Goal: Use online tool/utility

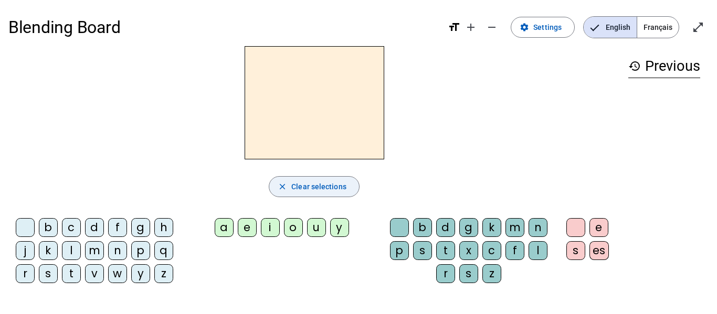
click at [316, 185] on span "Clear selections" at bounding box center [318, 187] width 55 height 13
click at [659, 31] on span "Français" at bounding box center [657, 27] width 41 height 21
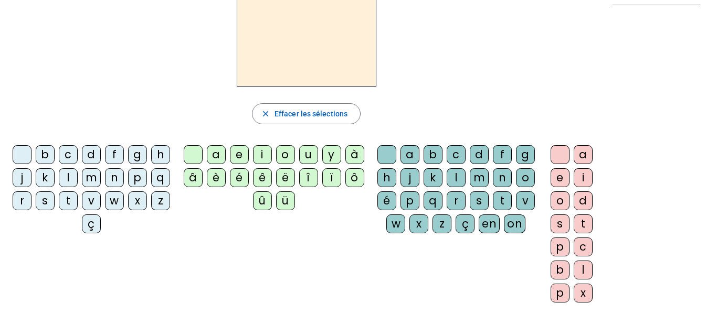
scroll to position [80, 0]
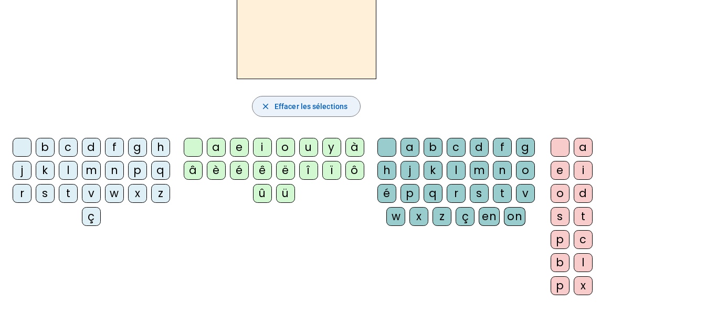
click at [315, 106] on span "Effacer les sélections" at bounding box center [310, 106] width 73 height 13
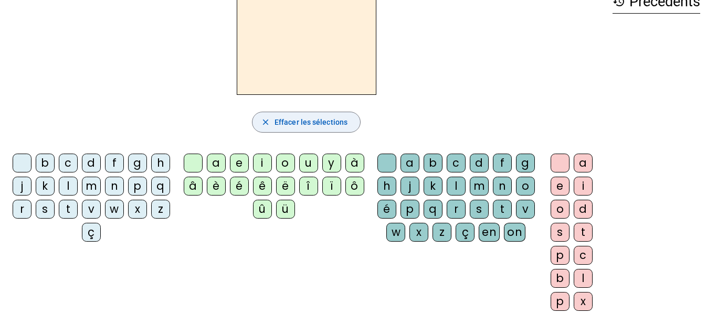
scroll to position [63, 0]
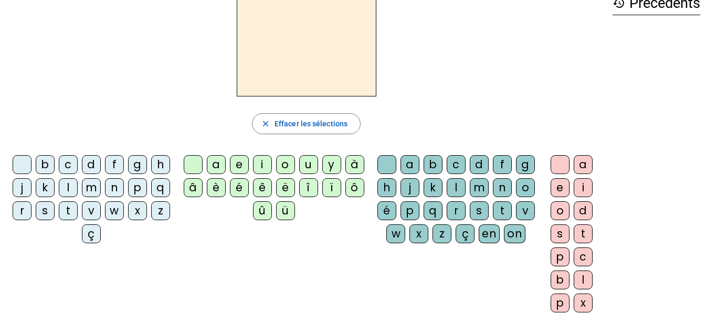
click at [55, 163] on div "b" at bounding box center [45, 164] width 19 height 19
click at [78, 162] on div "c" at bounding box center [68, 164] width 19 height 19
click at [101, 164] on div "d" at bounding box center [91, 164] width 19 height 19
click at [101, 209] on div "v" at bounding box center [91, 211] width 19 height 19
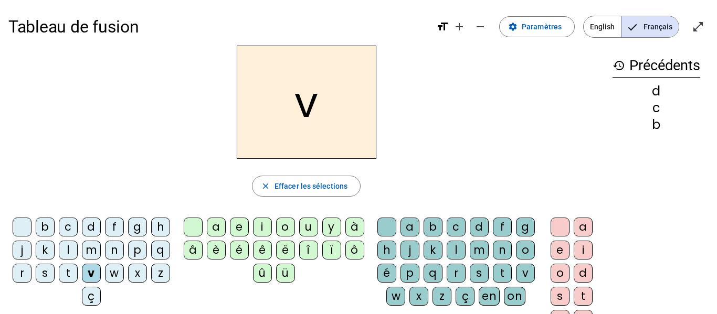
scroll to position [0, 0]
click at [648, 26] on span "Français" at bounding box center [649, 27] width 57 height 21
click at [276, 189] on span "Effacer les sélections" at bounding box center [310, 187] width 73 height 13
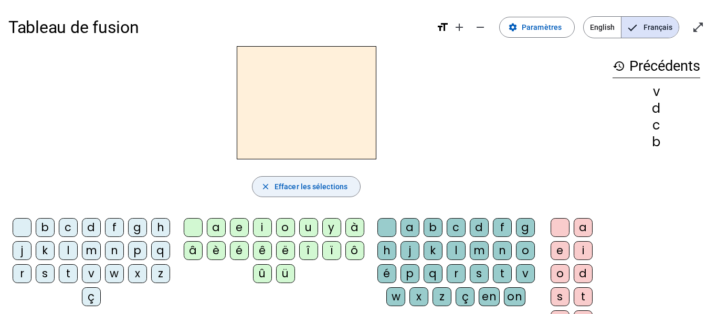
click at [276, 189] on span "Effacer les sélections" at bounding box center [310, 187] width 73 height 13
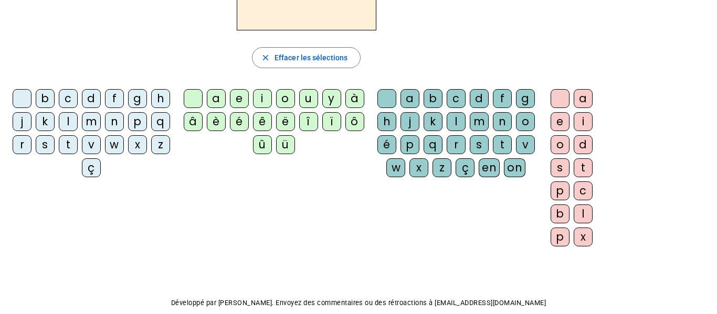
scroll to position [130, 0]
